Goal: Task Accomplishment & Management: Manage account settings

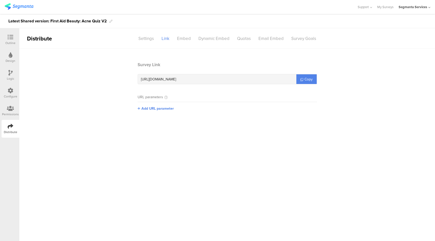
click at [71, 21] on div "Latest Shared version: First Aid Beauty: Acne Quiz V2" at bounding box center [57, 21] width 98 height 8
click at [51, 21] on div "Latest Shared version: First Aid Beauty: Acne Quiz V2" at bounding box center [57, 21] width 98 height 8
click at [384, 9] on link "My Surveys" at bounding box center [385, 7] width 16 height 14
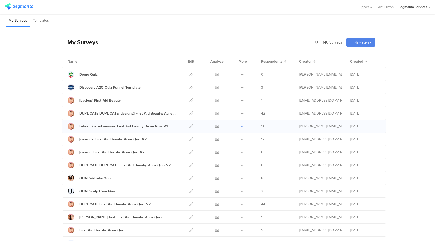
click at [241, 126] on icon at bounding box center [243, 126] width 4 height 4
click at [235, 139] on button "Duplicate" at bounding box center [233, 138] width 28 height 9
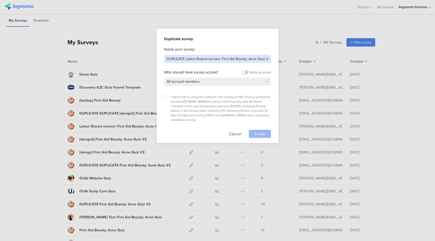
click at [167, 58] on input "DUPLICATE Latest Shared version: First Aid Beauty: Acne Quiz V2" at bounding box center [217, 59] width 107 height 8
click at [213, 56] on input "[BACK UP] DO NOT EDIT DUPLICATE Latest Shared version: First Aid Beauty: Acne Q…" at bounding box center [217, 59] width 107 height 8
type input "[BACK UP] DO NOT EDIT Latest Shared version: First Aid Beauty: Acne Quiz V2"
click at [168, 93] on div "I agree that in using this software I will comply to P&G Privacy Guidelines pos…" at bounding box center [217, 115] width 107 height 46
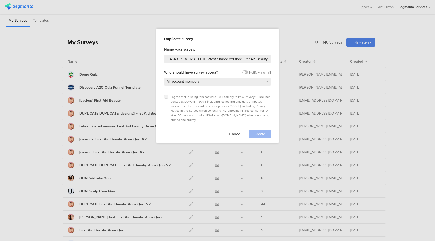
click at [167, 96] on icon at bounding box center [166, 97] width 2 height 2
click at [0, 0] on input "checkbox" at bounding box center [0, 0] width 0 height 0
click at [264, 131] on span "Create" at bounding box center [259, 133] width 10 height 5
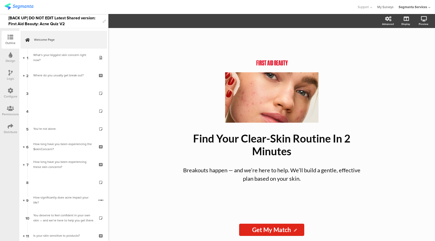
click at [381, 8] on link "My Surveys" at bounding box center [385, 7] width 16 height 14
